Goal: Book appointment/travel/reservation

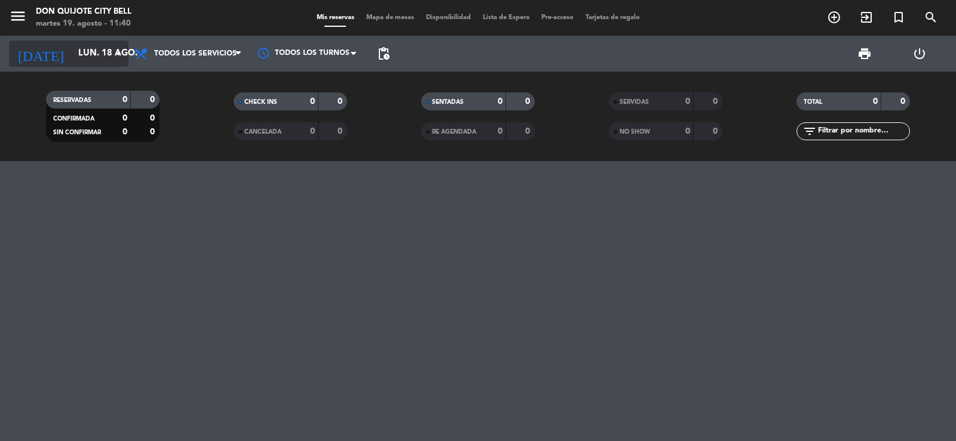
click at [119, 47] on icon "arrow_drop_down" at bounding box center [118, 54] width 14 height 14
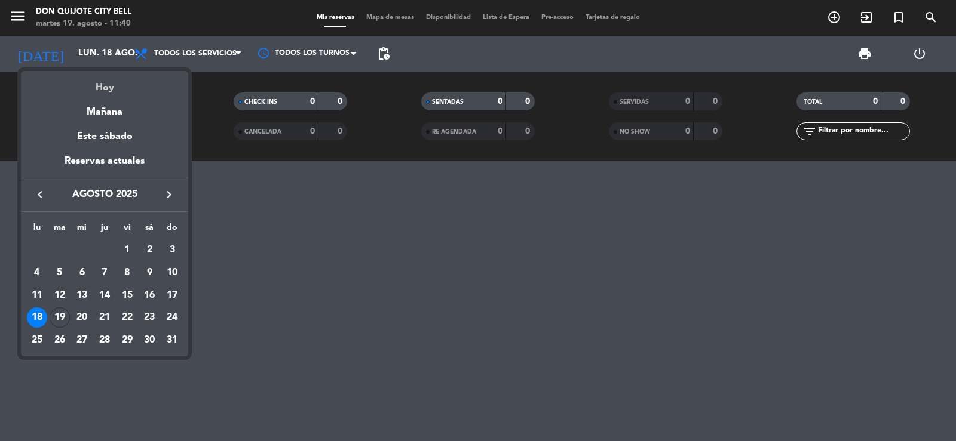
click at [110, 80] on div "Hoy" at bounding box center [104, 83] width 167 height 24
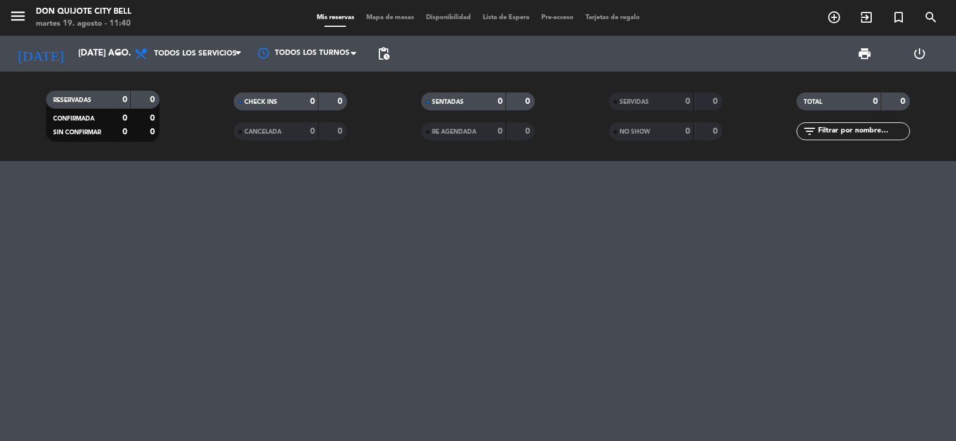
click at [272, 319] on div at bounding box center [478, 301] width 956 height 280
click at [115, 51] on icon "arrow_drop_down" at bounding box center [118, 54] width 14 height 14
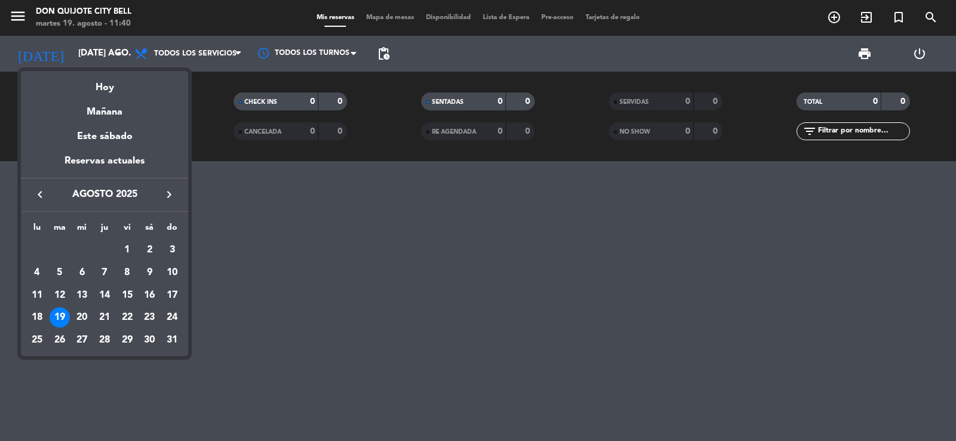
click at [63, 314] on div "19" at bounding box center [60, 318] width 20 height 20
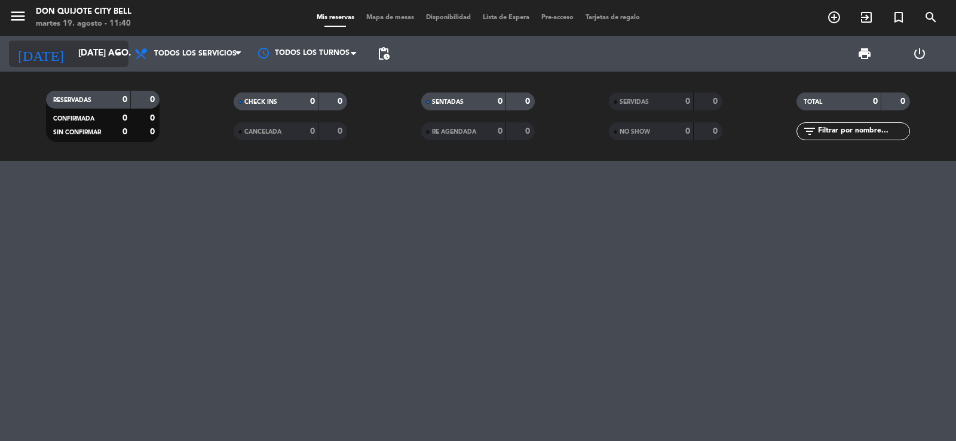
click at [98, 52] on input "[DATE] ago." at bounding box center [129, 53] width 115 height 23
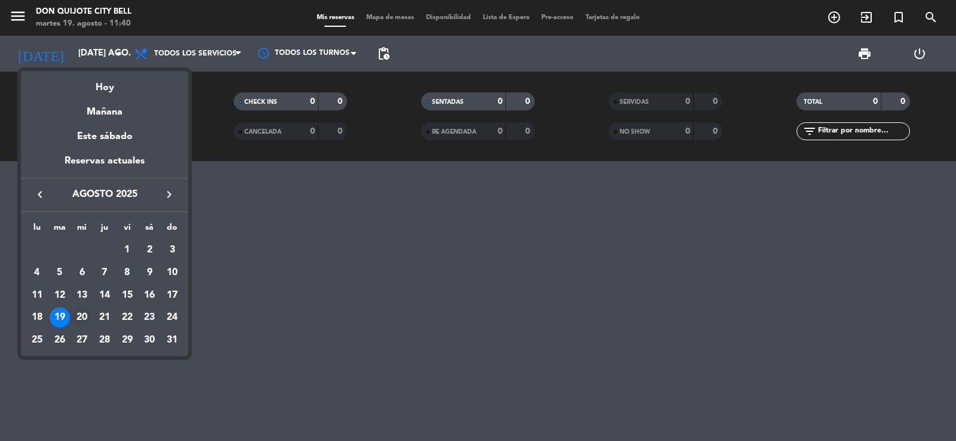
click at [88, 312] on div "20" at bounding box center [82, 318] width 20 height 20
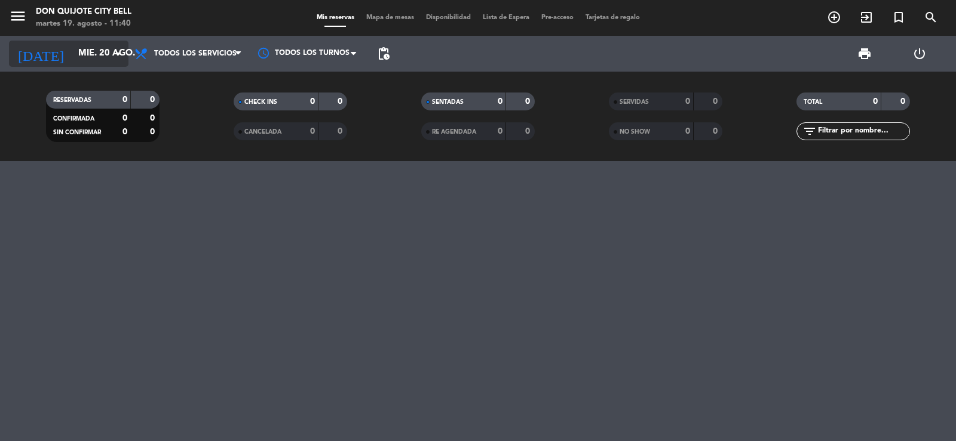
click at [113, 54] on icon "arrow_drop_down" at bounding box center [118, 54] width 14 height 14
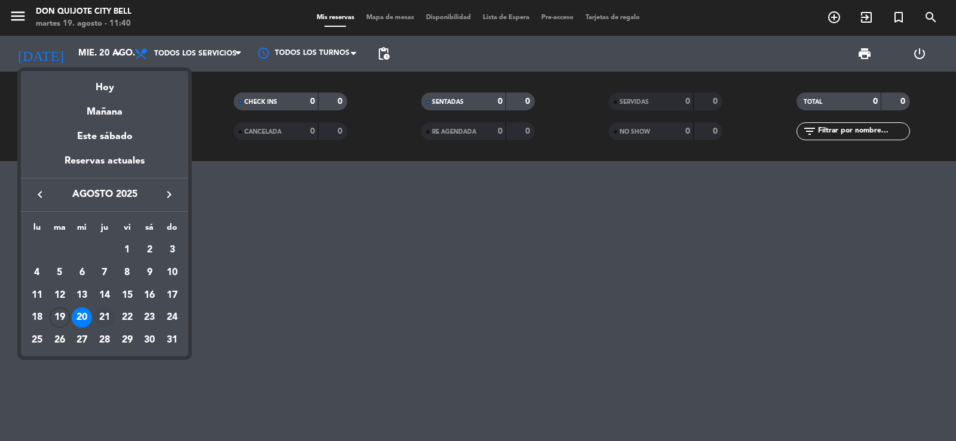
click at [110, 314] on div "21" at bounding box center [104, 318] width 20 height 20
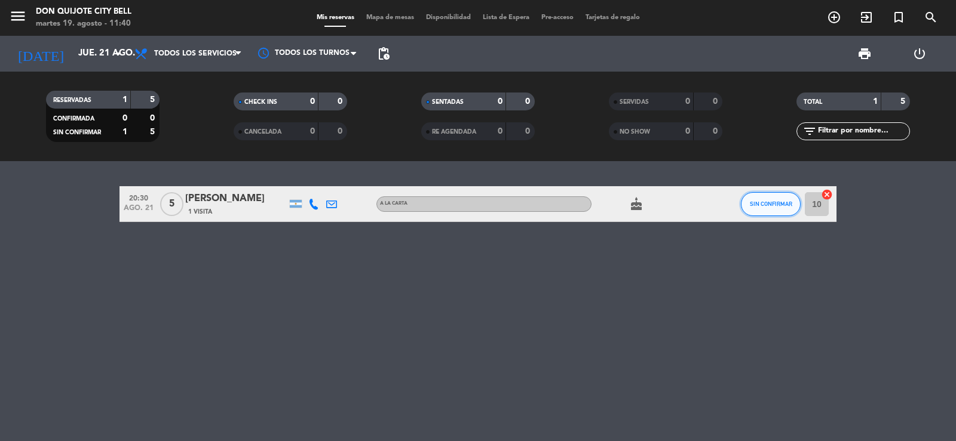
click at [785, 199] on button "SIN CONFIRMAR" at bounding box center [771, 204] width 60 height 24
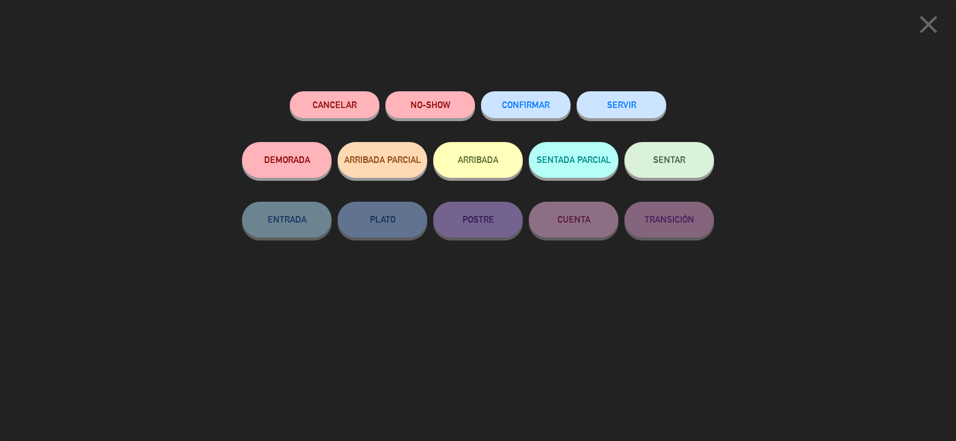
click at [509, 104] on span "CONFIRMAR" at bounding box center [526, 105] width 48 height 10
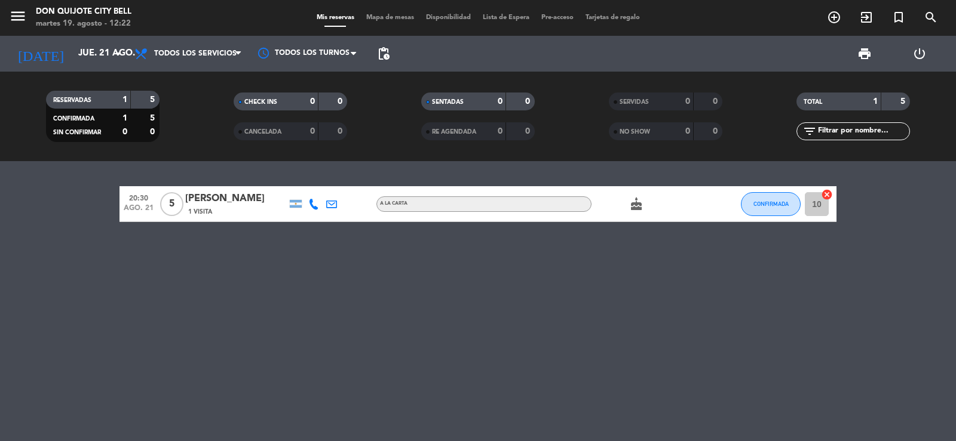
click at [104, 68] on div "[DATE] jue. 21 ago. arrow_drop_down" at bounding box center [68, 54] width 119 height 36
click at [115, 58] on icon "arrow_drop_down" at bounding box center [118, 54] width 14 height 14
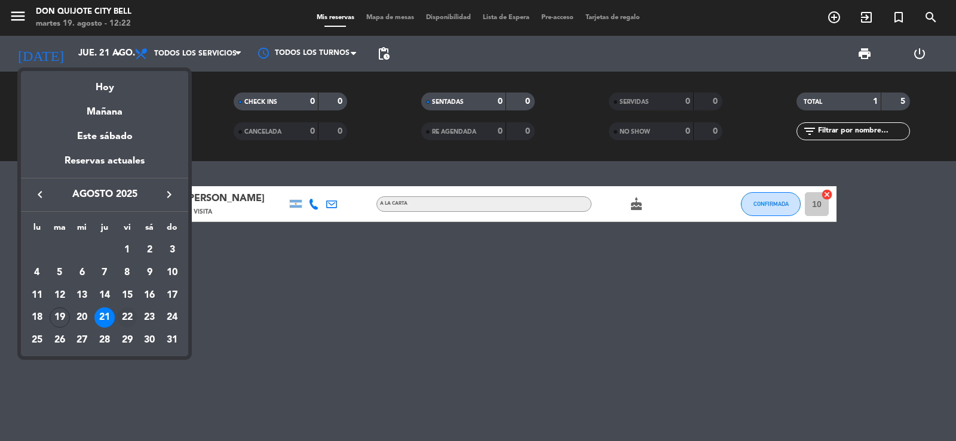
click at [127, 320] on div "22" at bounding box center [127, 318] width 20 height 20
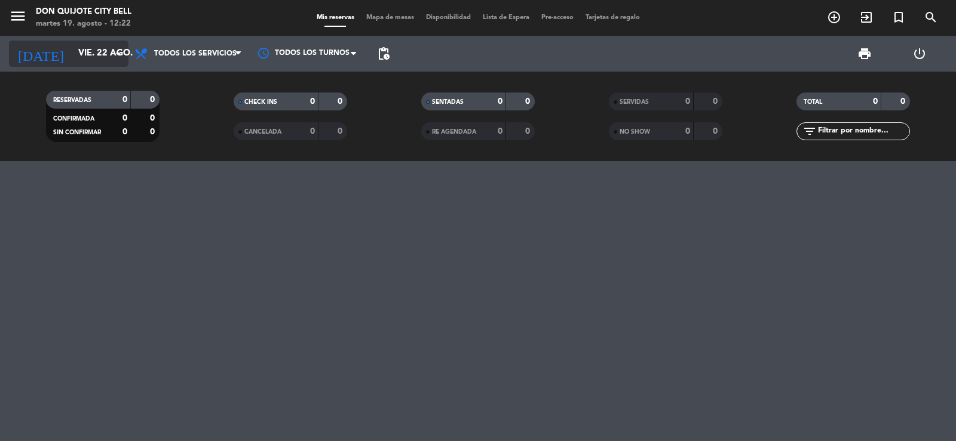
click at [118, 46] on input "vie. 22 ago." at bounding box center [129, 53] width 115 height 23
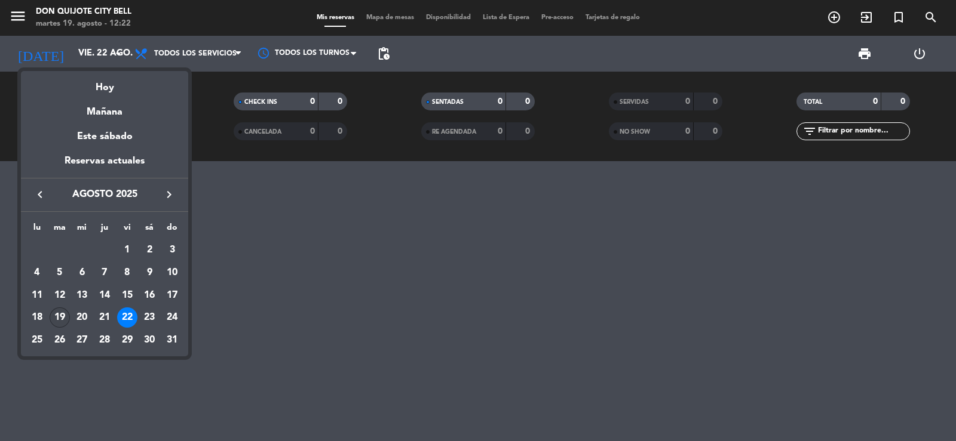
click at [65, 320] on div "19" at bounding box center [60, 318] width 20 height 20
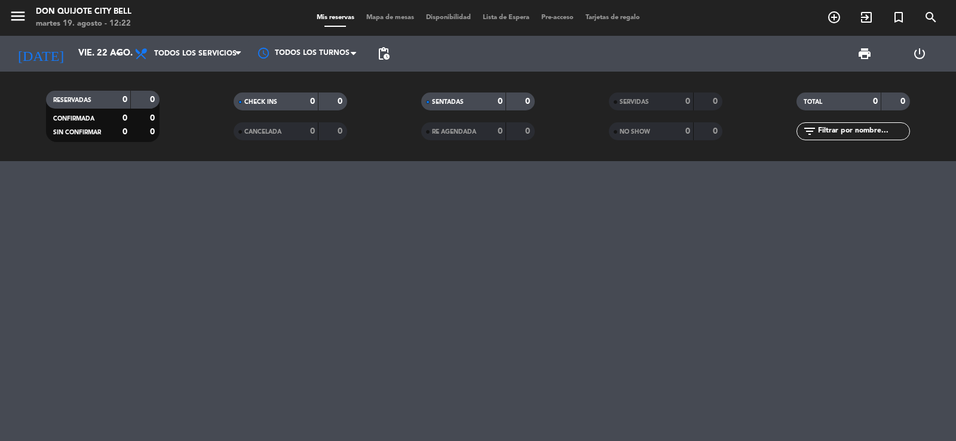
type input "[DATE] ago."
